Goal: Task Accomplishment & Management: Manage account settings

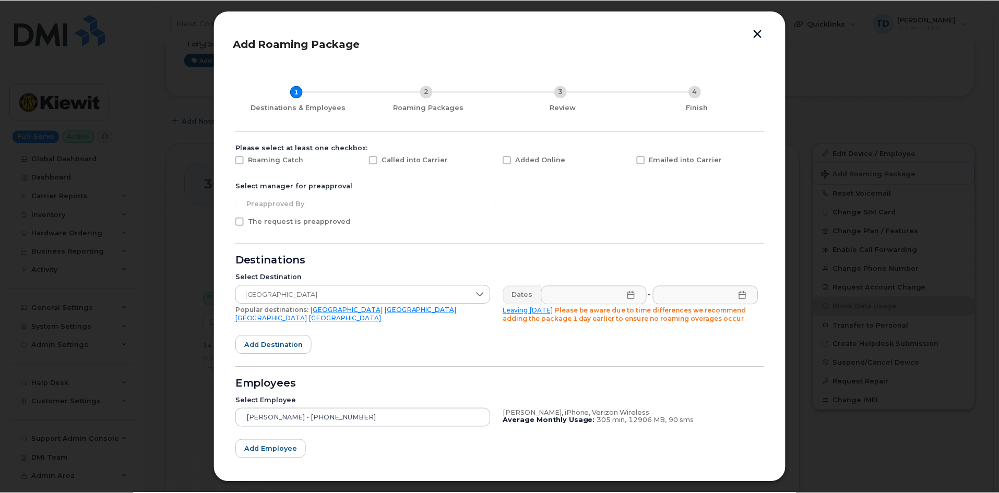
scroll to position [157, 0]
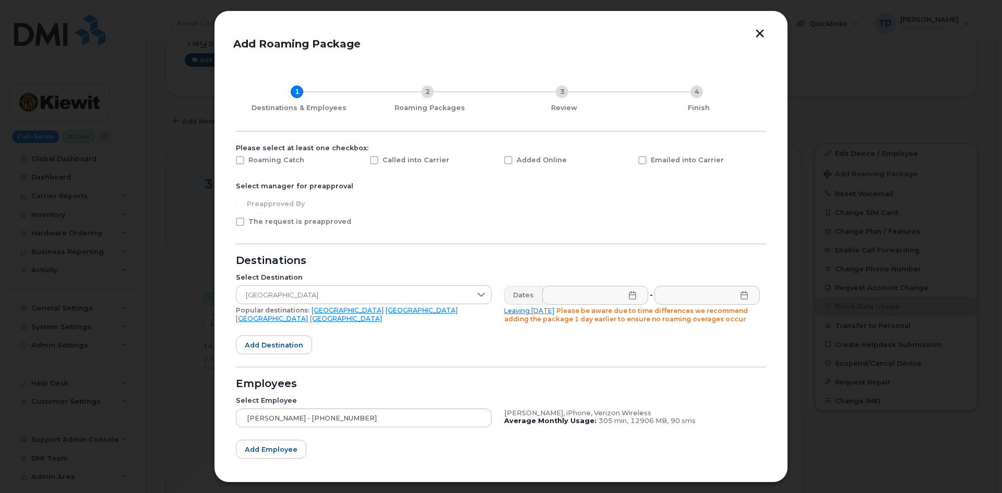
click at [762, 30] on button "button" at bounding box center [760, 34] width 16 height 11
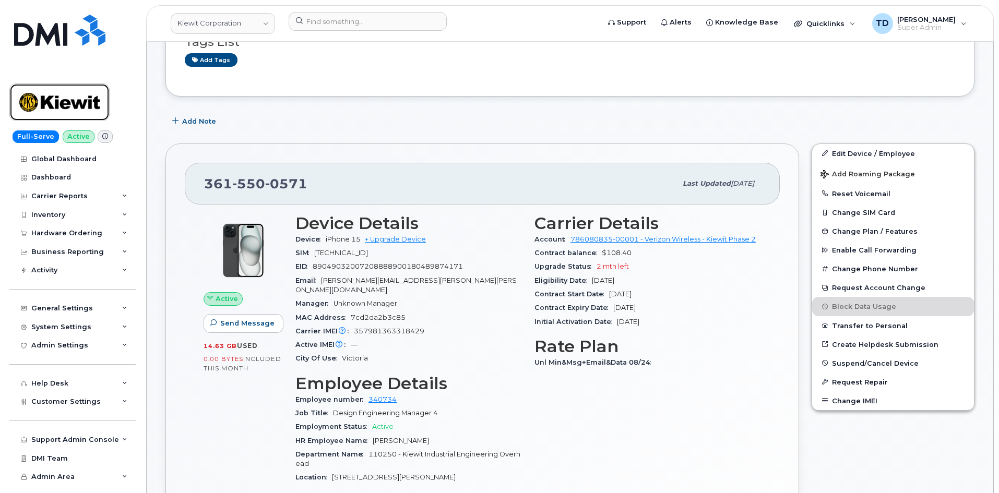
click at [82, 107] on img at bounding box center [59, 102] width 80 height 30
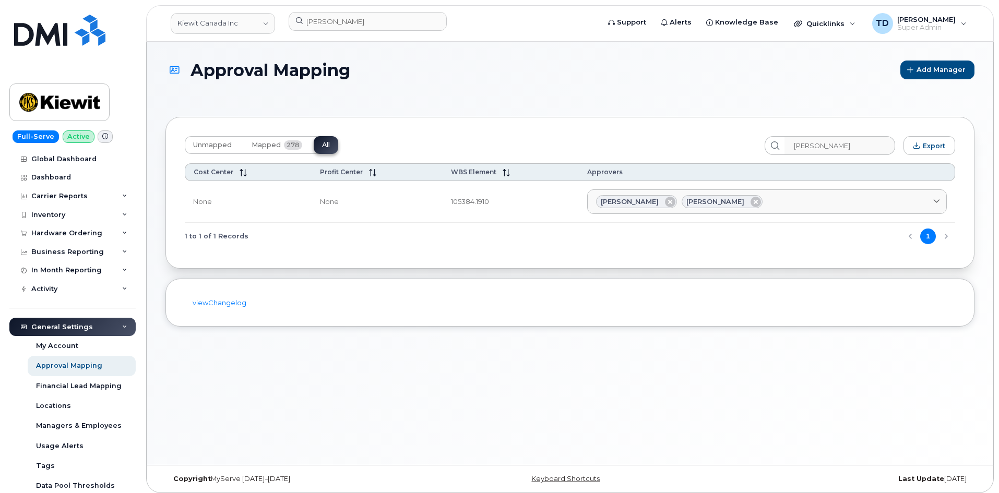
scroll to position [5, 0]
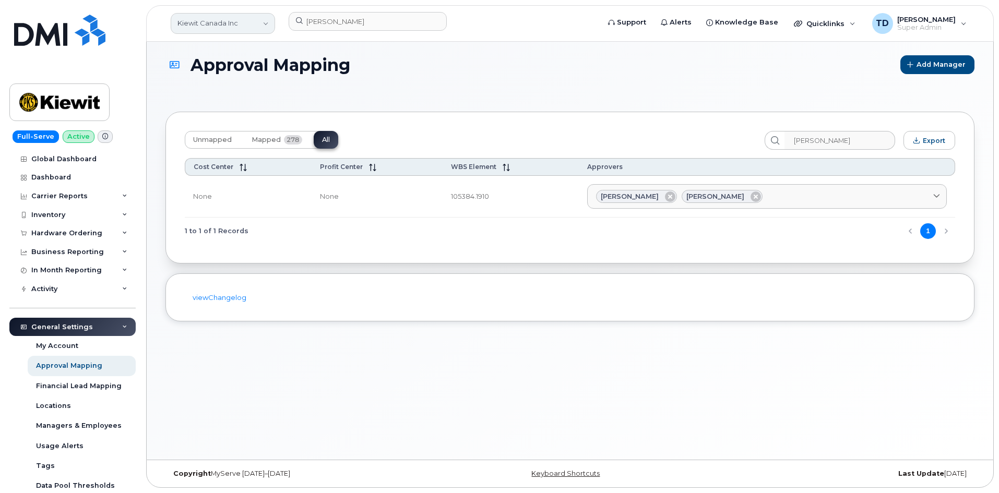
click at [248, 33] on link "Kiewit Canada Inc" at bounding box center [223, 23] width 104 height 21
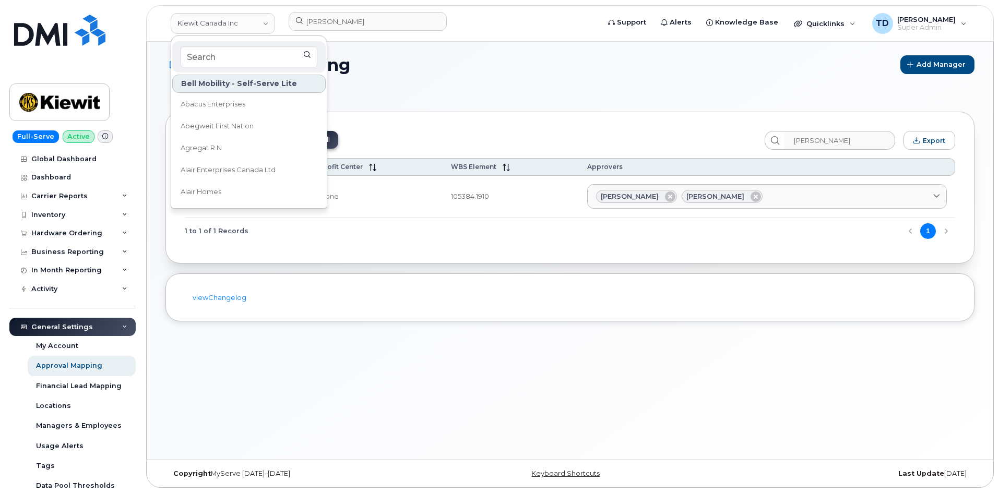
click at [474, 49] on div "Approval Mapping Add Manager Unmapped Mapped 278 All Brian Gardner Export Cost …" at bounding box center [570, 248] width 847 height 423
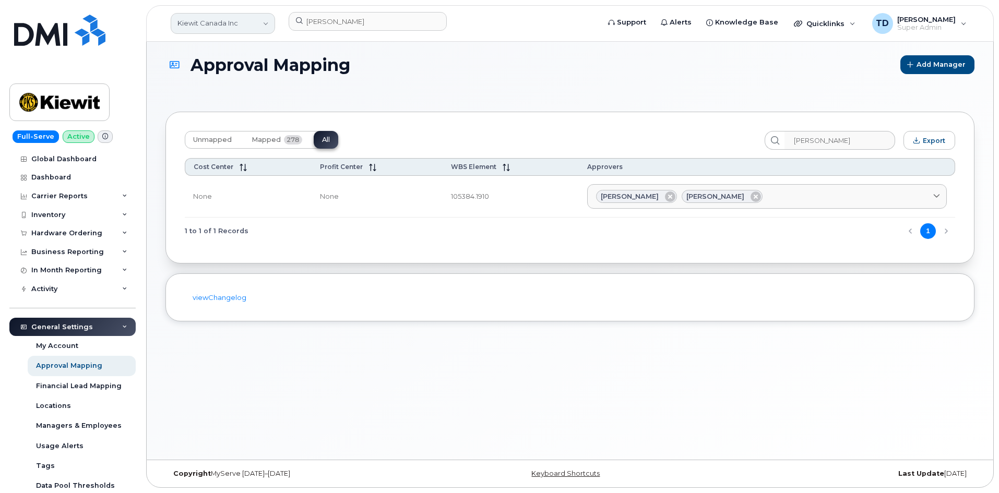
click at [230, 23] on link "Kiewit Canada Inc" at bounding box center [223, 23] width 104 height 21
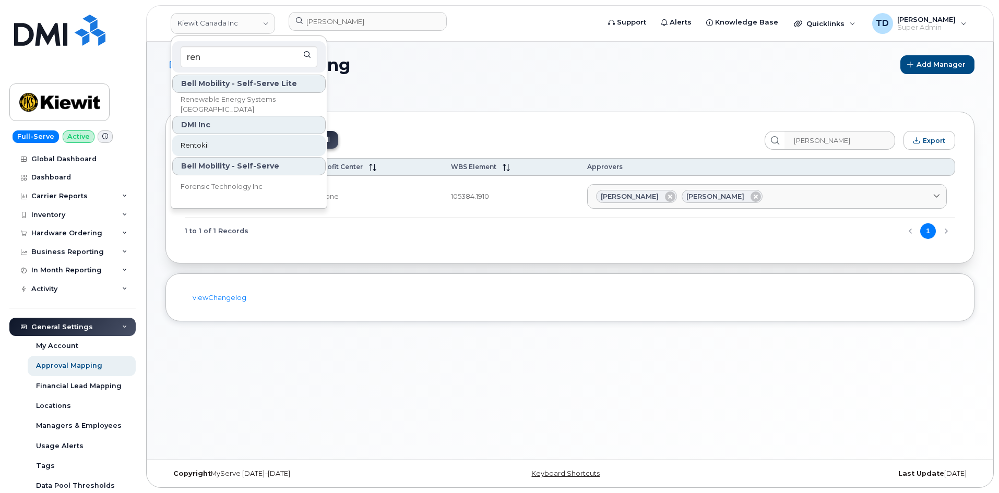
type input "ren"
click at [242, 143] on link "Rentokil" at bounding box center [248, 145] width 153 height 21
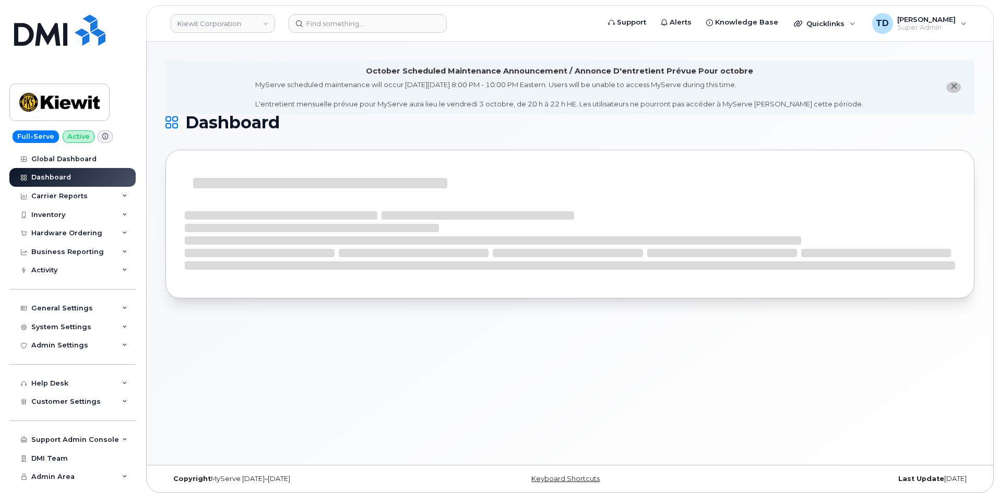
drag, startPoint x: 956, startPoint y: 84, endPoint x: 956, endPoint y: 77, distance: 6.8
click at [956, 81] on li "October Scheduled Maintenance Announcement / Annonce D'entretient Prévue Pour o…" at bounding box center [569, 88] width 809 height 54
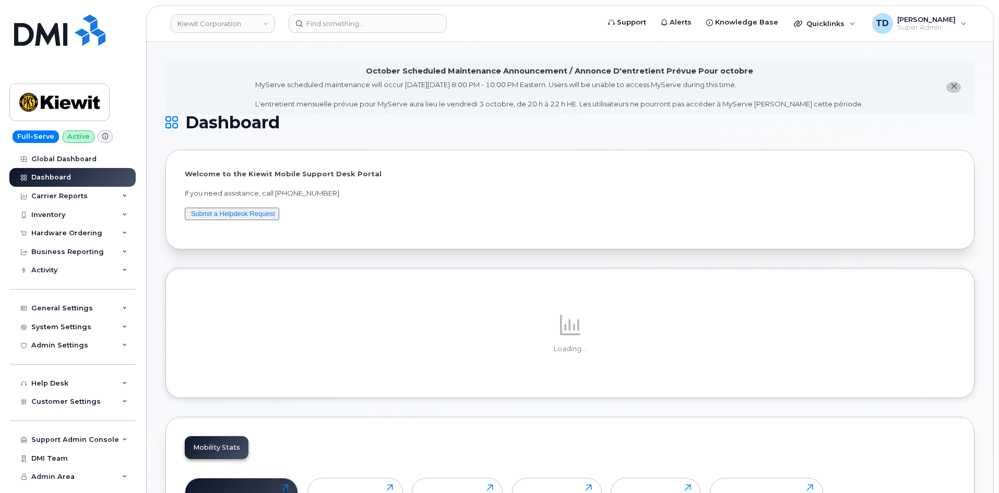
click at [960, 89] on button "close notification" at bounding box center [953, 87] width 15 height 11
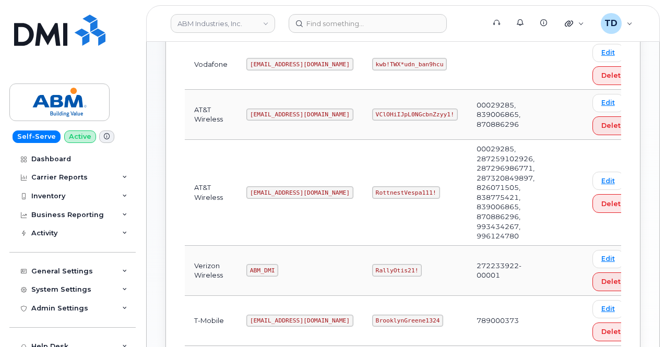
scroll to position [261, 0]
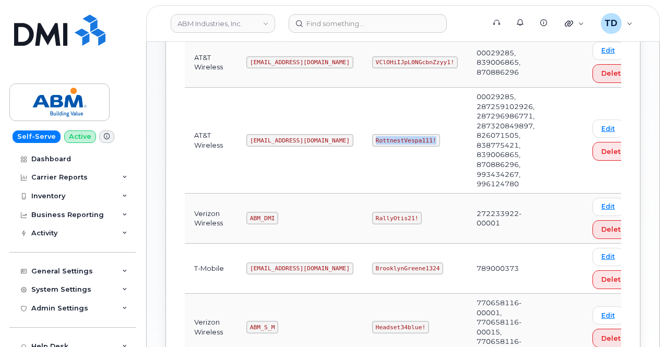
drag, startPoint x: 336, startPoint y: 137, endPoint x: 403, endPoint y: 135, distance: 66.8
click at [403, 135] on td "RottnestVespa111!" at bounding box center [415, 141] width 104 height 106
copy code "RottnestVespa111!"
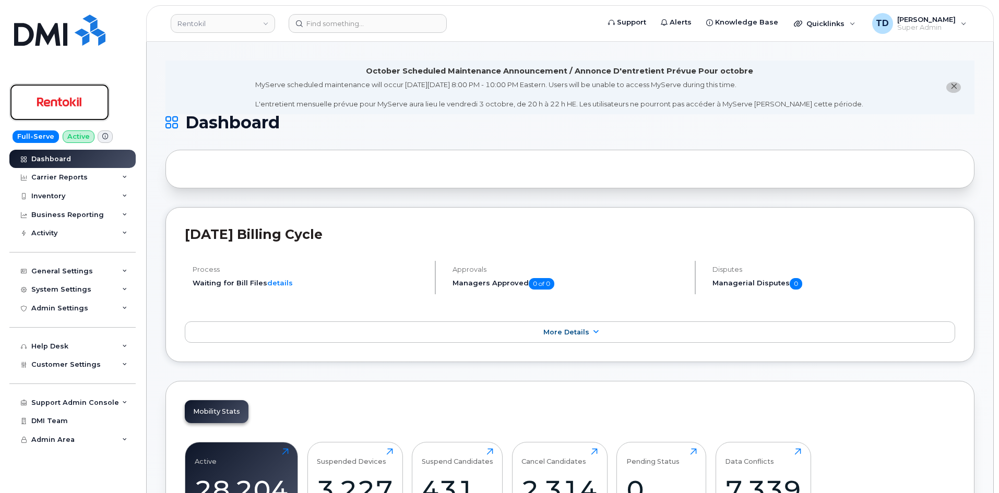
click at [89, 101] on img at bounding box center [59, 102] width 80 height 30
